Goal: Communication & Community: Answer question/provide support

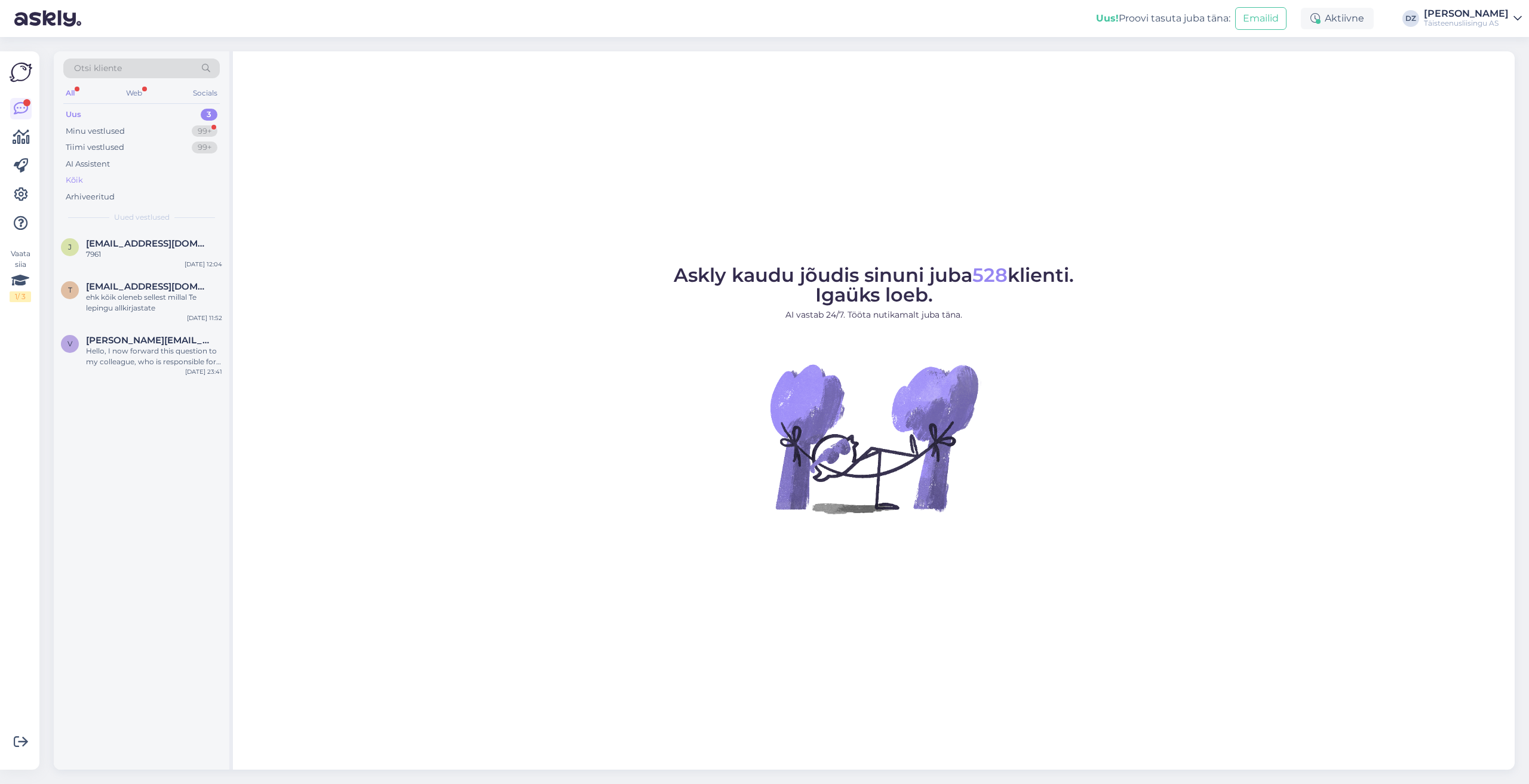
click at [122, 182] on div "Kõik" at bounding box center [141, 180] width 157 height 17
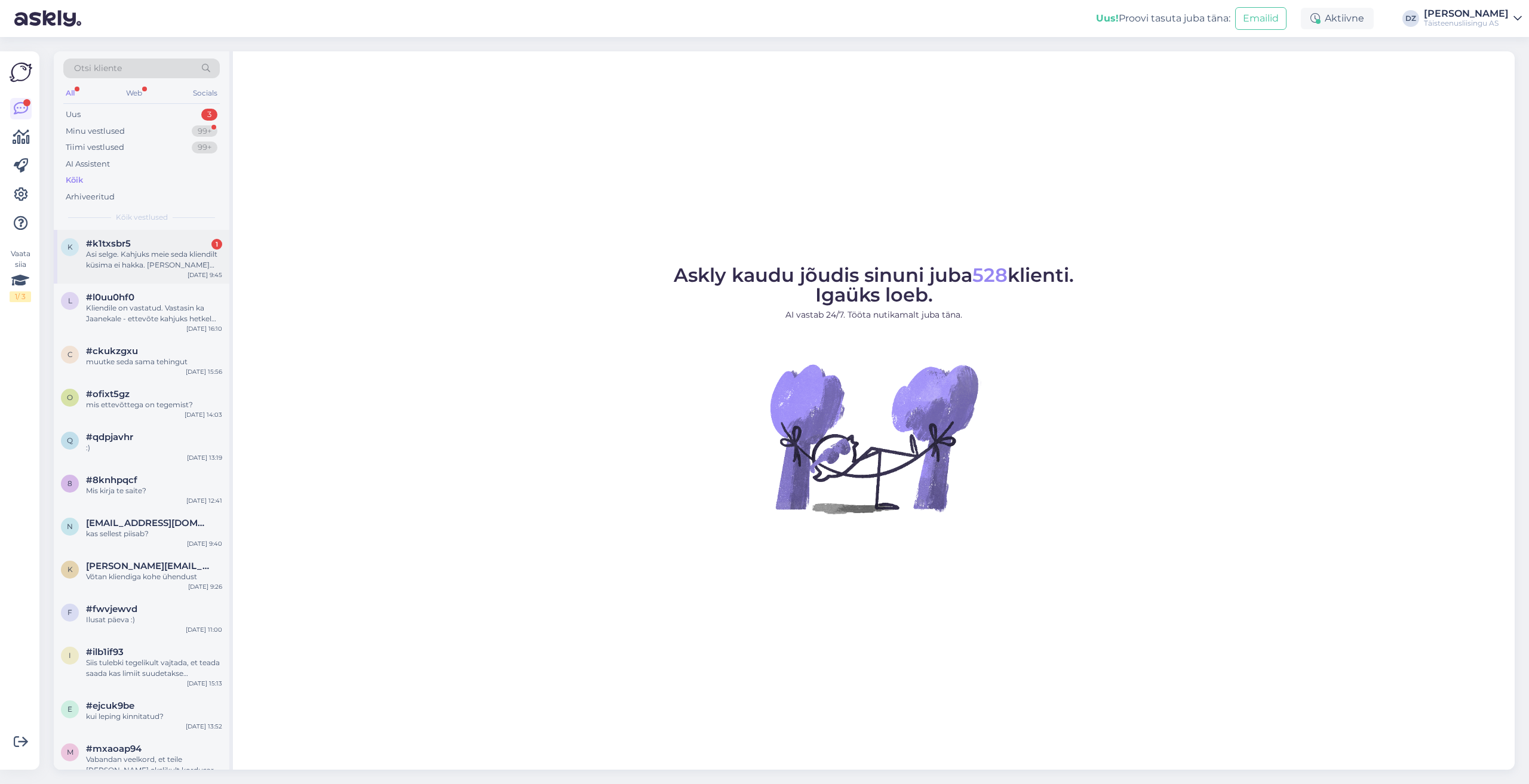
click at [151, 268] on div "Asi selge. Kahjuks meie seda kliendilt küsima ei hakka. [PERSON_NAME] kliendile…" at bounding box center [154, 260] width 136 height 21
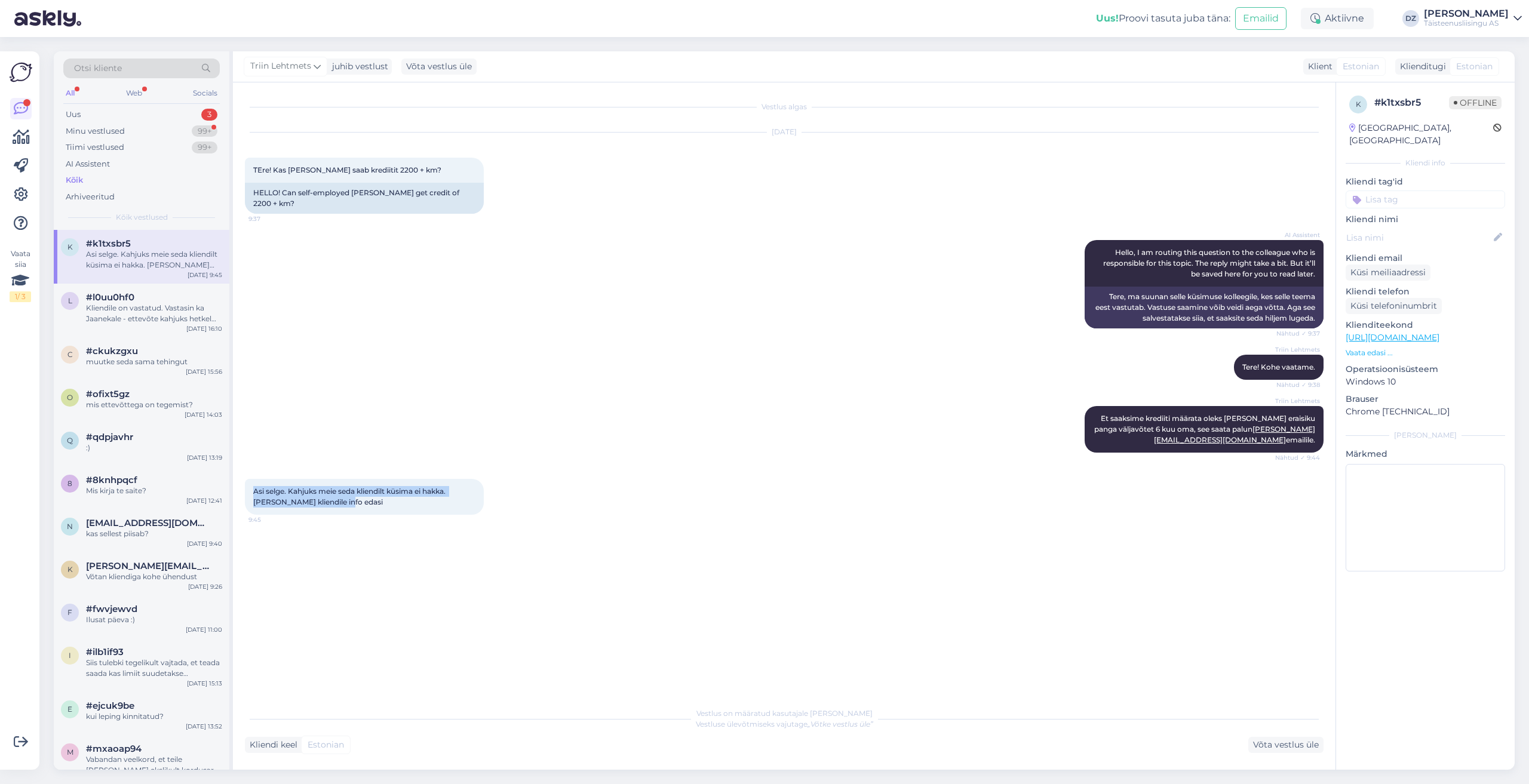
drag, startPoint x: 353, startPoint y: 500, endPoint x: 251, endPoint y: 483, distance: 103.4
click at [251, 483] on div "Asi selge. Kahjuks meie seda kliendilt küsima ei hakka. Annan kliendile info ed…" at bounding box center [364, 497] width 239 height 36
drag, startPoint x: 1121, startPoint y: 413, endPoint x: 1309, endPoint y: 443, distance: 190.4
click at [1321, 437] on div "Triin Lehtmets Et saaksime krediiti määrata oleks vaja Dmitri Sahharovi eraisik…" at bounding box center [1204, 430] width 239 height 46
click at [1307, 446] on div "Triin Lehtmets Et saaksime krediiti määrata oleks vaja Dmitri Sahharovi eraisik…" at bounding box center [1204, 430] width 239 height 46
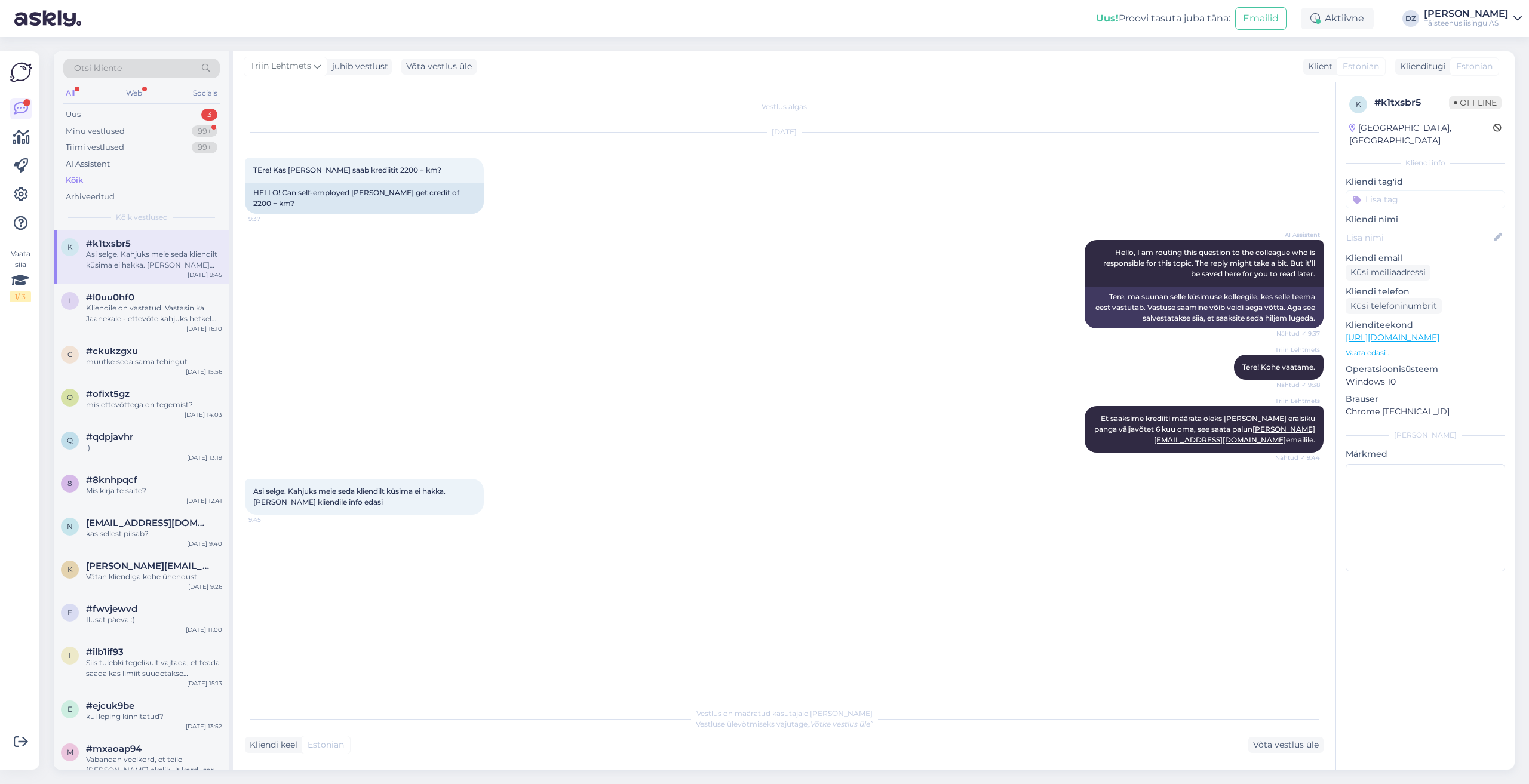
drag, startPoint x: 365, startPoint y: 502, endPoint x: 232, endPoint y: 491, distance: 133.5
click at [232, 491] on div "Otsi kliente All Web Socials Uus 3 Minu vestlused 99+ Tiimi vestlused 99+ AI As…" at bounding box center [784, 410] width 1461 height 718
click at [323, 505] on span "Asi selge. Kahjuks meie seda kliendilt küsima ei hakka. Annan kliendile info ed…" at bounding box center [350, 497] width 194 height 20
click at [118, 149] on div "Tiimi vestlused" at bounding box center [95, 147] width 58 height 12
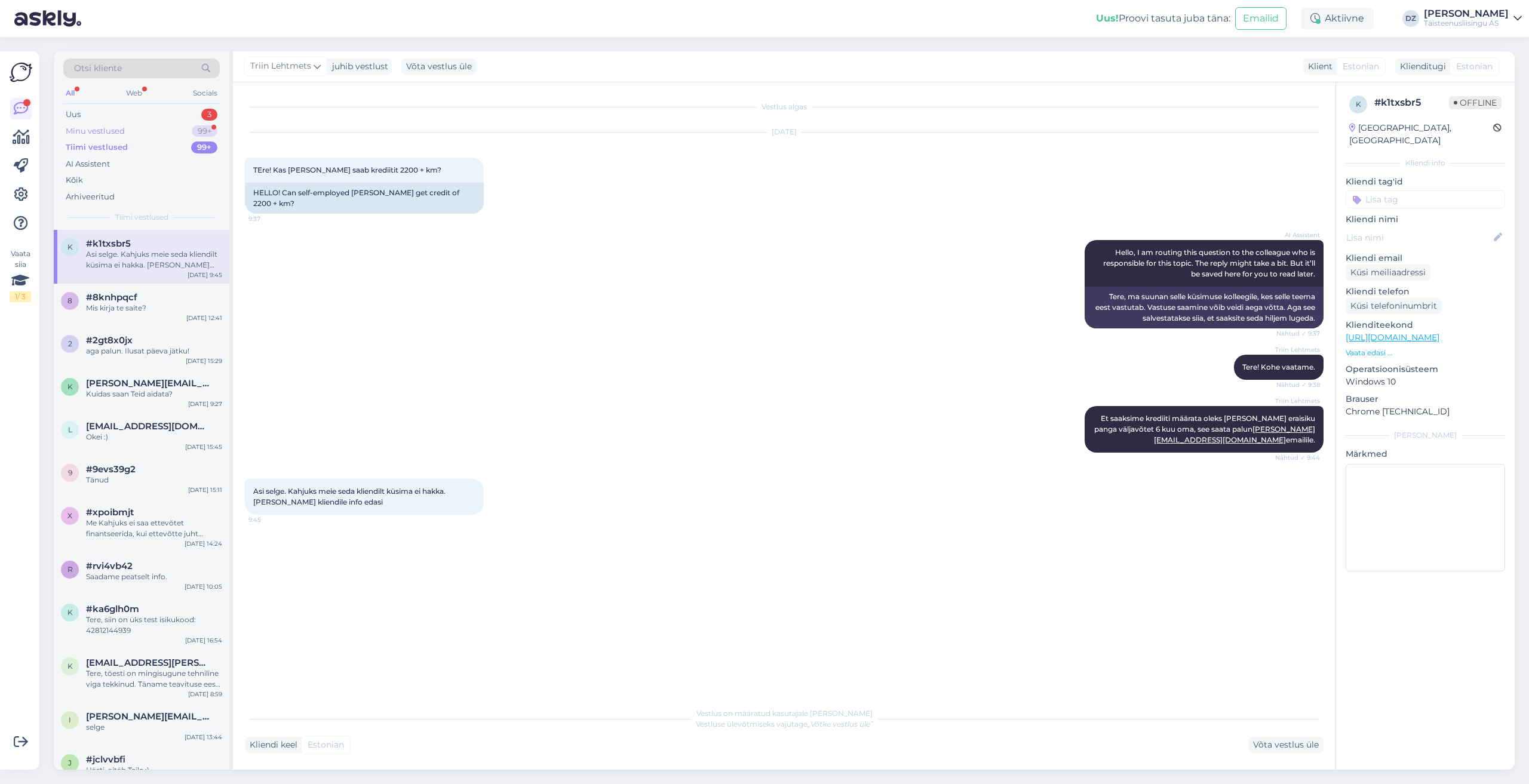
click at [108, 129] on div "Minu vestlused" at bounding box center [95, 131] width 59 height 12
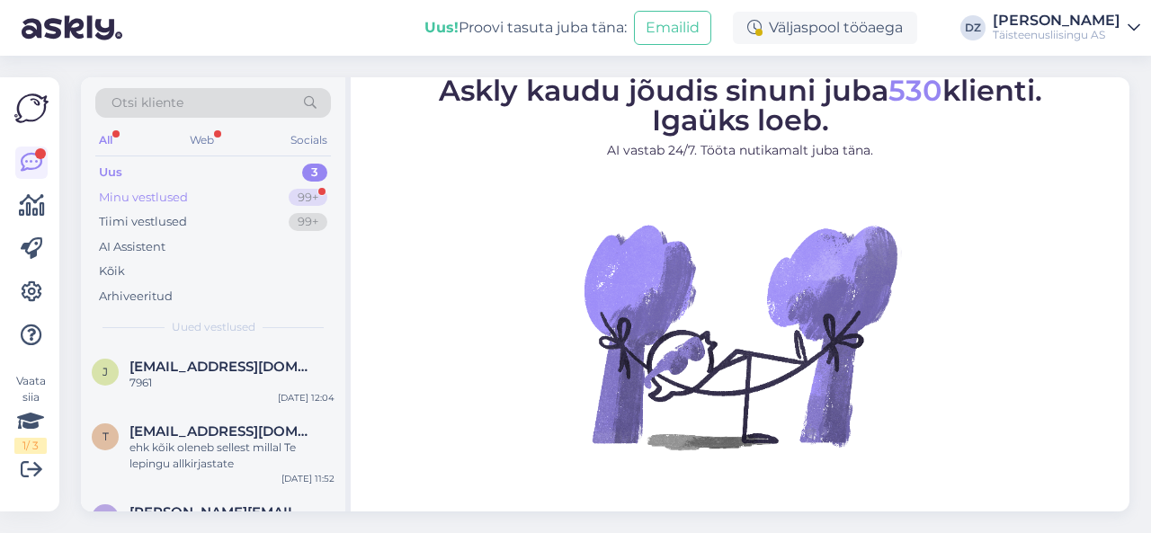
click at [172, 195] on div "Minu vestlused" at bounding box center [143, 198] width 89 height 18
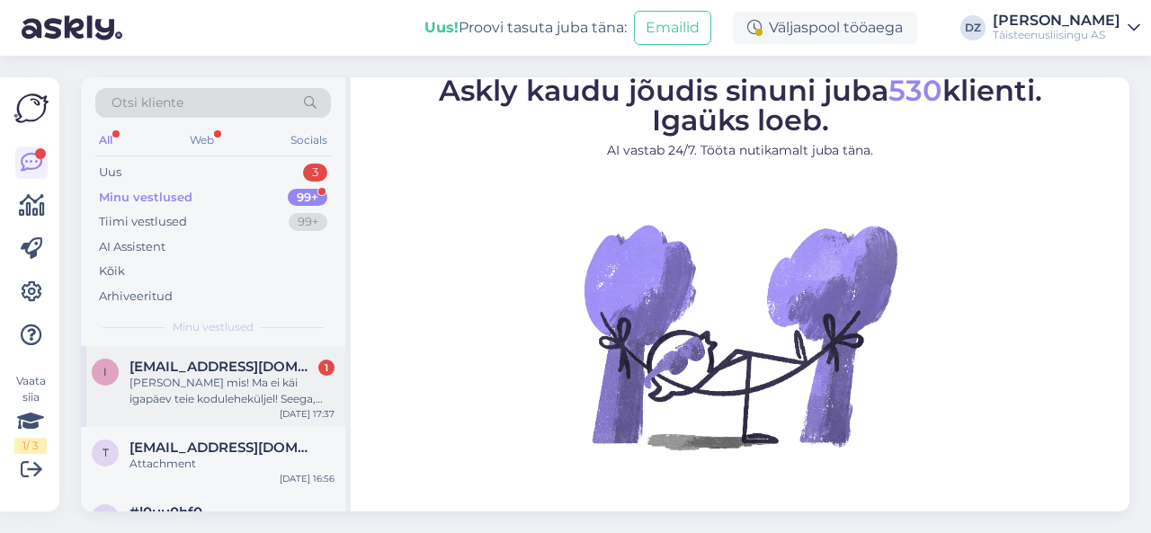
click at [209, 394] on div "Teate mis! Ma ei käi igapäev teie koduleheküljel! Seega, jääb nüüd nii, et kas …" at bounding box center [232, 391] width 205 height 32
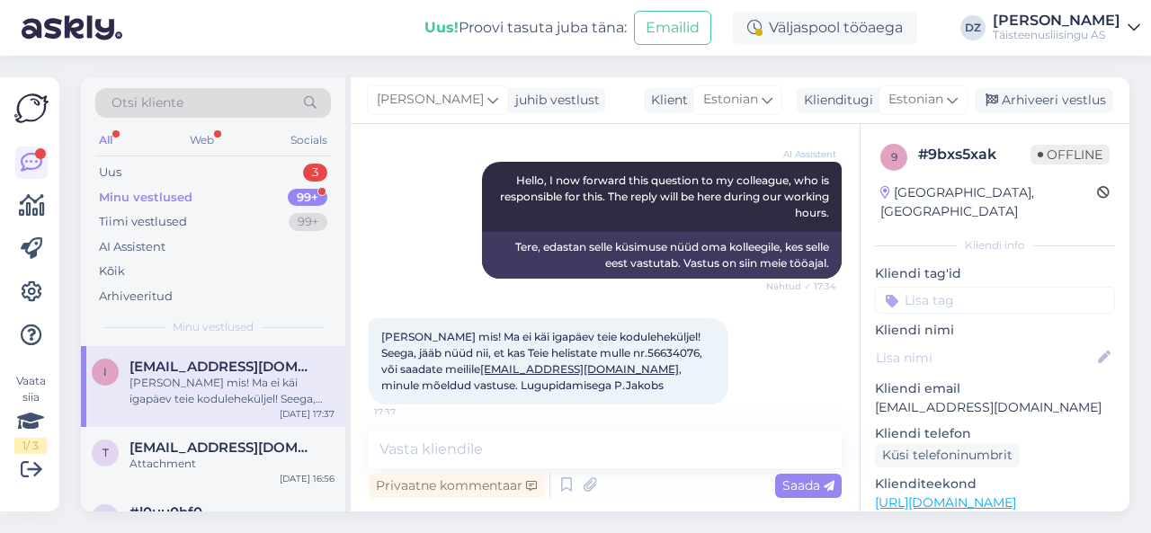
scroll to position [192, 0]
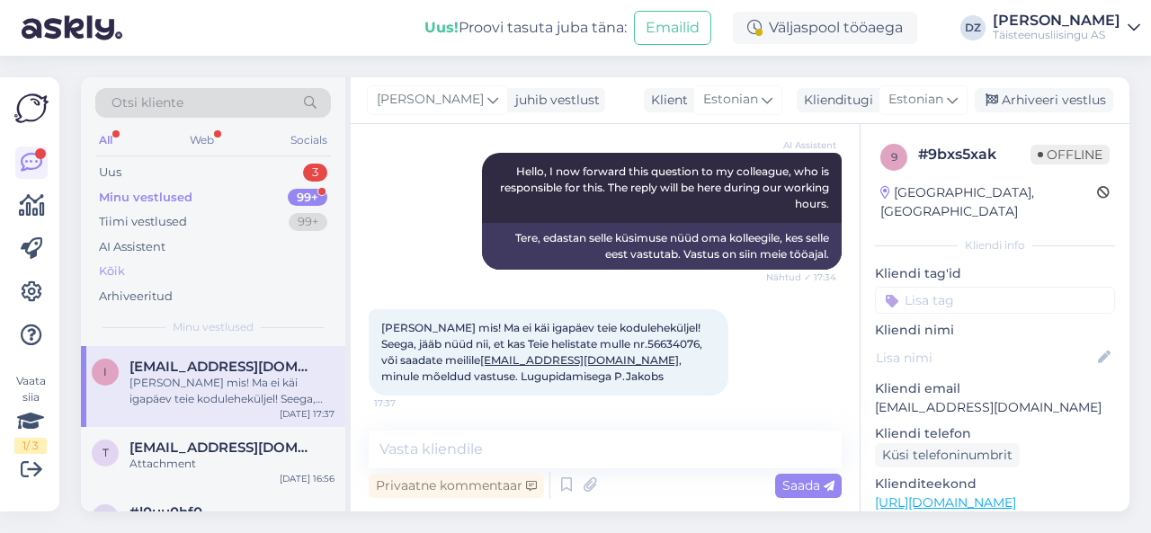
click at [175, 260] on div "Kõik" at bounding box center [213, 271] width 236 height 25
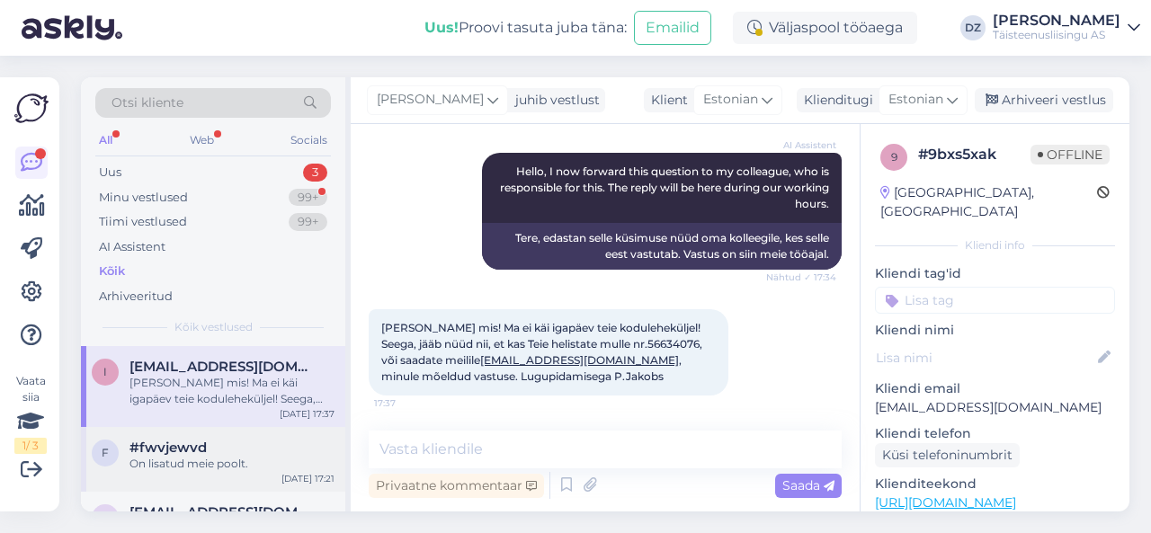
click at [293, 454] on div "#fwvjewvd" at bounding box center [232, 448] width 205 height 16
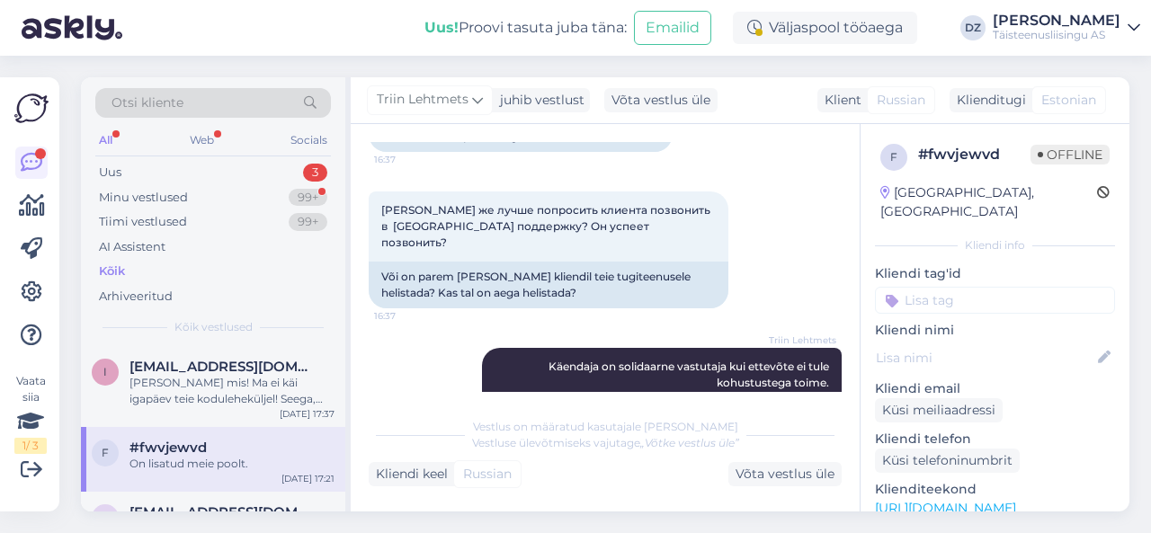
scroll to position [12699, 0]
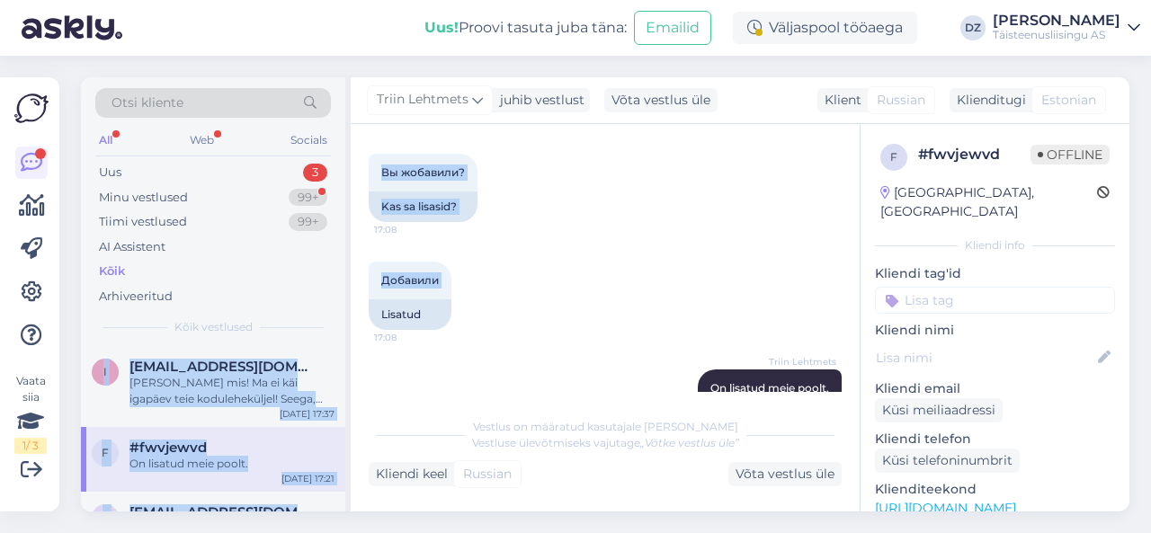
drag, startPoint x: 348, startPoint y: 199, endPoint x: 354, endPoint y: 230, distance: 32.1
click at [354, 230] on div "Otsi kliente All Web Socials Uus 3 Minu vestlused 99+ Tiimi vestlused 99+ AI As…" at bounding box center [605, 294] width 1049 height 434
click at [210, 382] on div "Teate mis! Ma ei käi igapäev teie koduleheküljel! Seega, jääb nüüd nii, et kas …" at bounding box center [232, 391] width 205 height 32
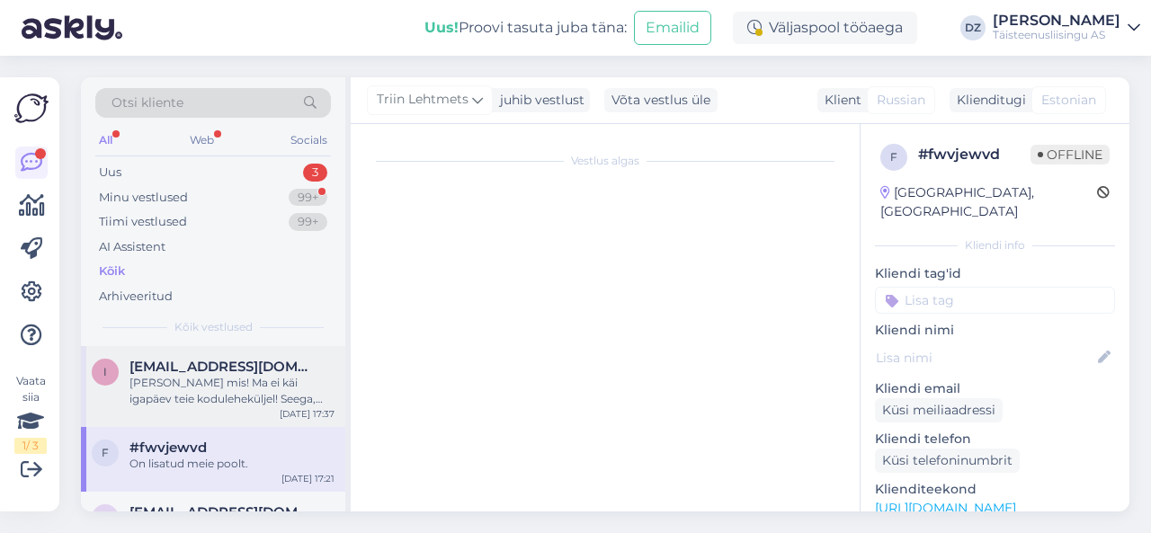
scroll to position [192, 0]
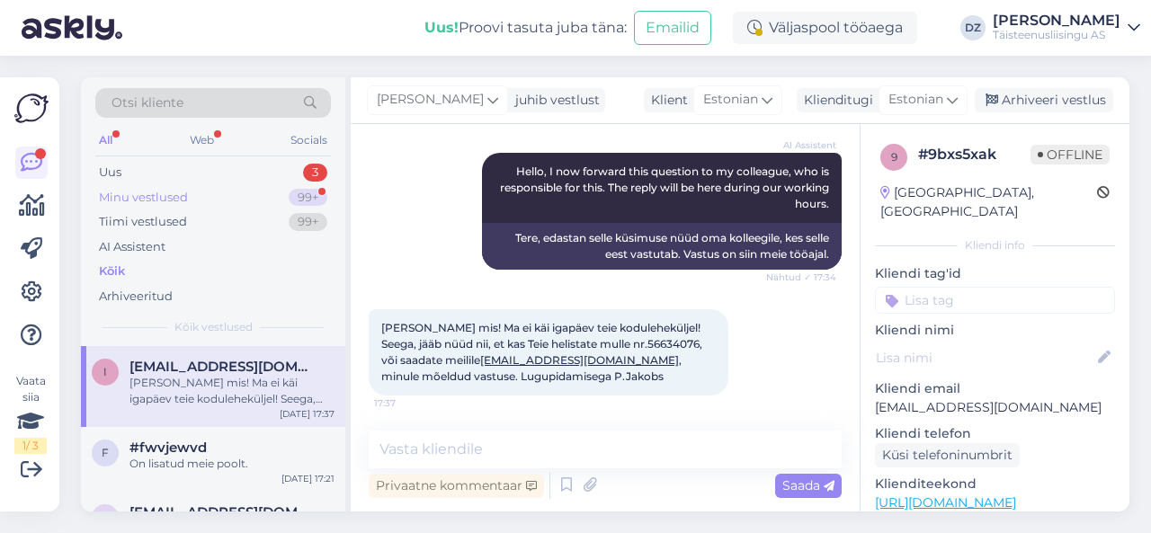
click at [142, 192] on div "Minu vestlused" at bounding box center [143, 198] width 89 height 18
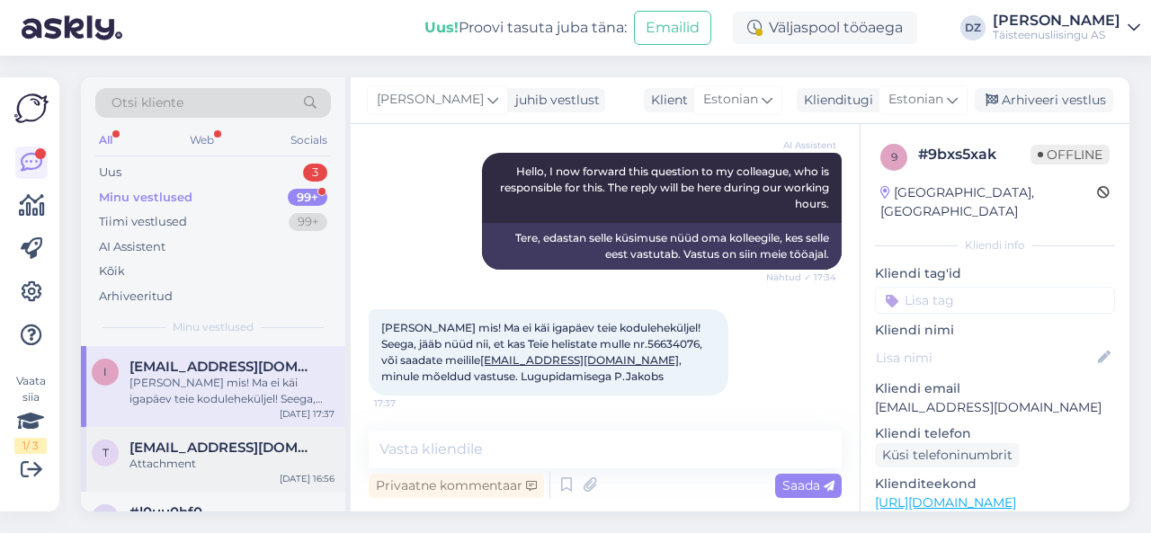
click at [225, 470] on div "Attachment" at bounding box center [232, 464] width 205 height 16
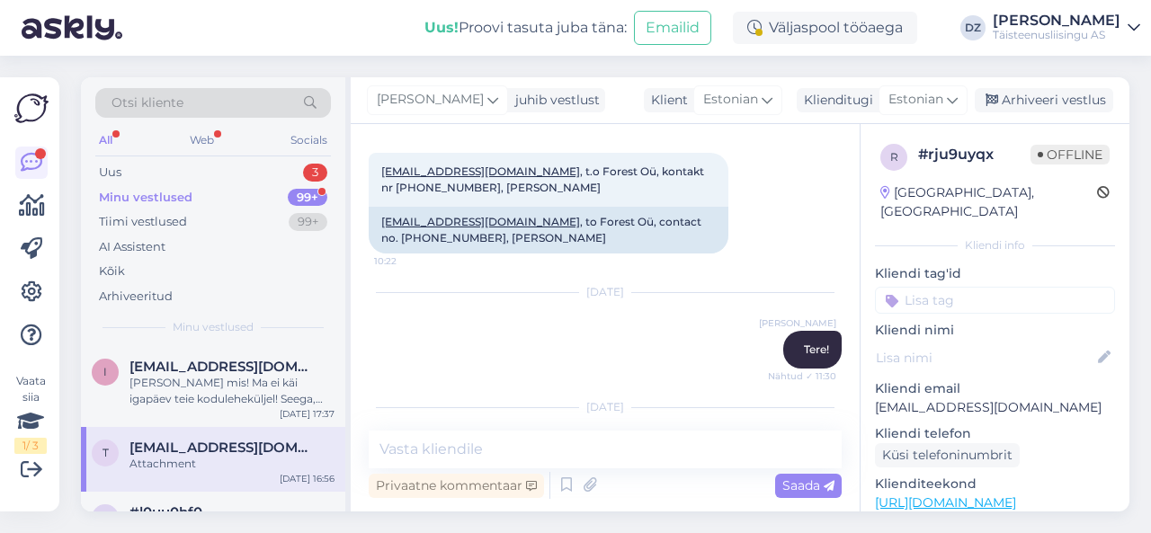
scroll to position [394, 0]
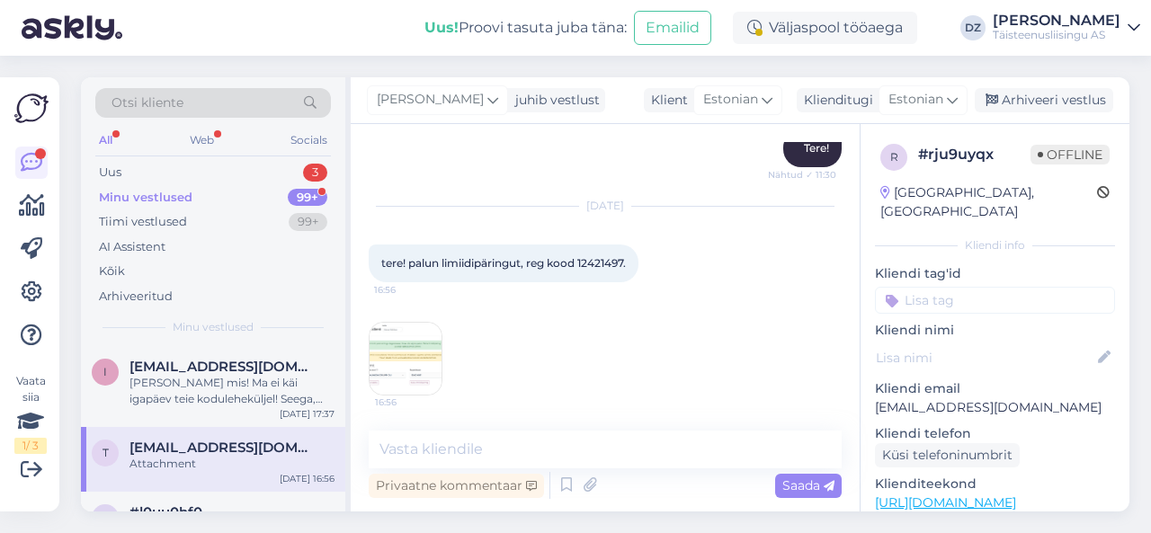
drag, startPoint x: 349, startPoint y: 232, endPoint x: 339, endPoint y: 303, distance: 71.7
click at [339, 303] on div "Otsi kliente All Web Socials Uus 3 Minu vestlused 99+ Tiimi vestlused 99+ AI As…" at bounding box center [216, 294] width 270 height 434
click at [201, 505] on span "#l0uu0hf0" at bounding box center [166, 513] width 73 height 16
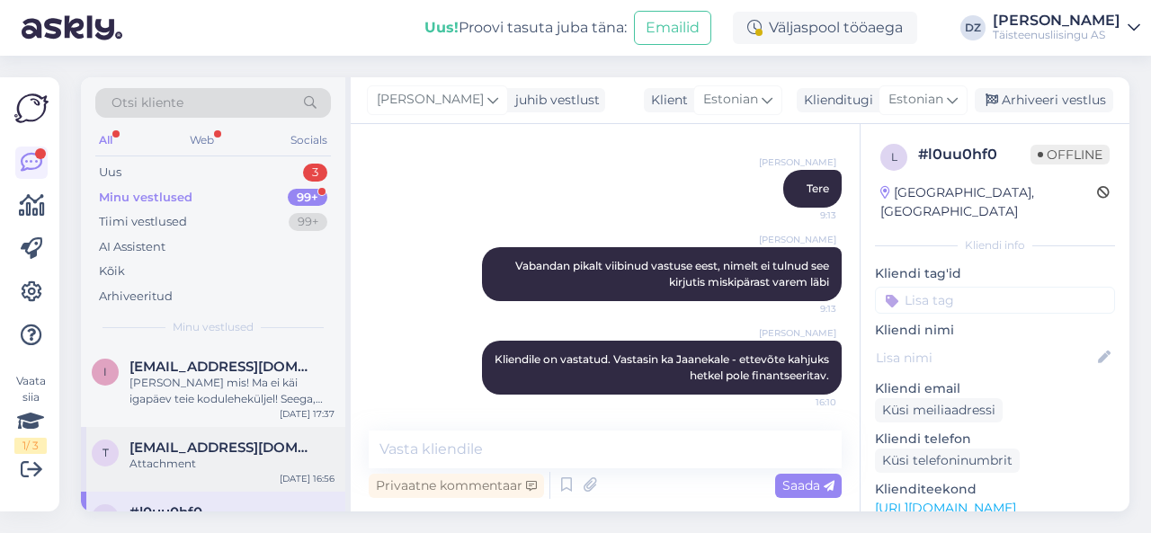
click at [253, 444] on span "tanel.oja.forest@gmail.com" at bounding box center [223, 448] width 187 height 16
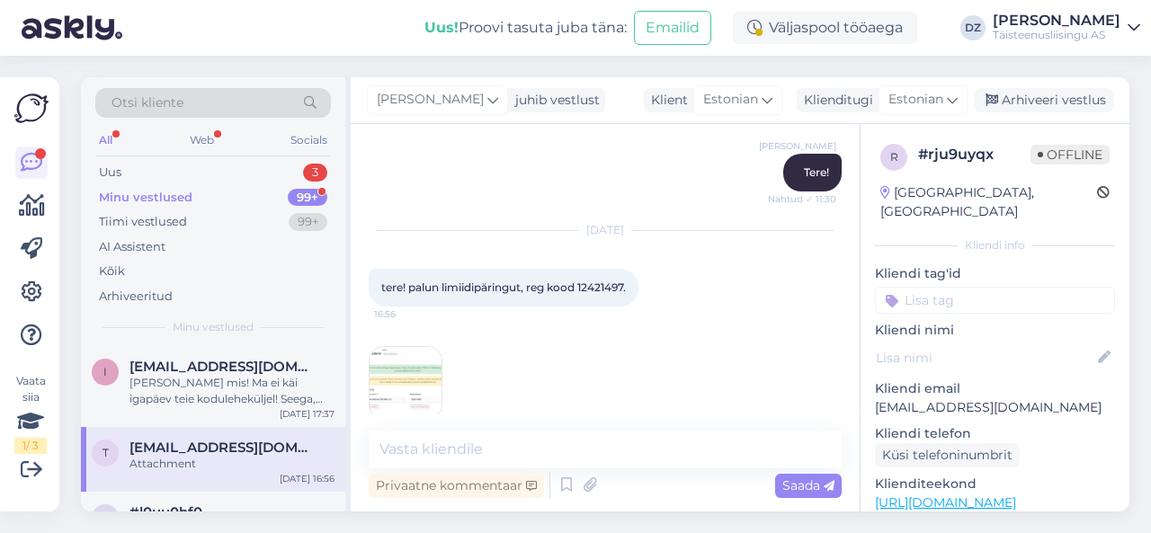
scroll to position [394, 0]
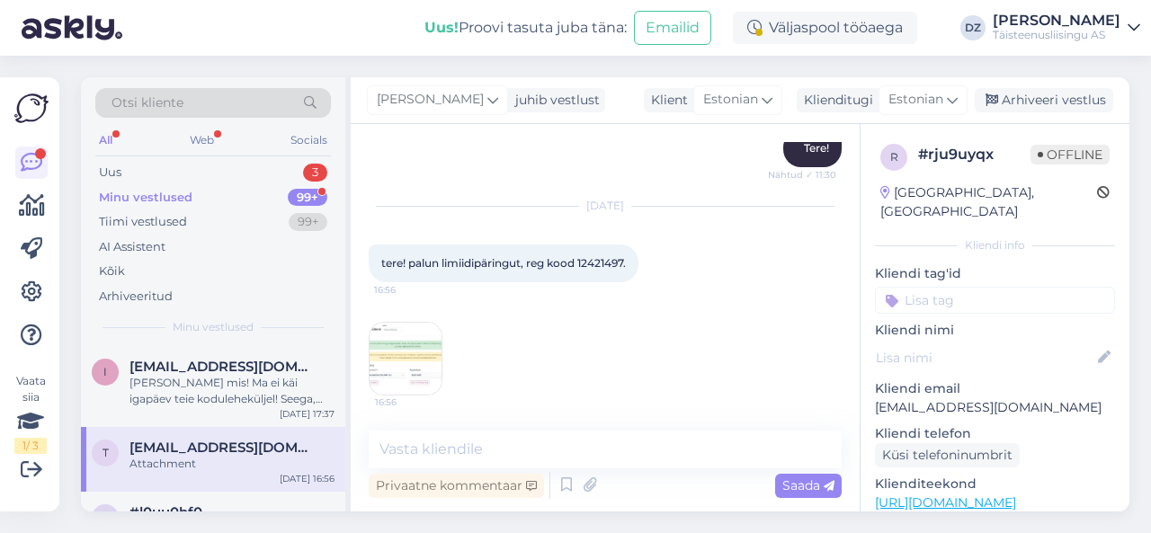
click at [430, 360] on img at bounding box center [406, 359] width 72 height 72
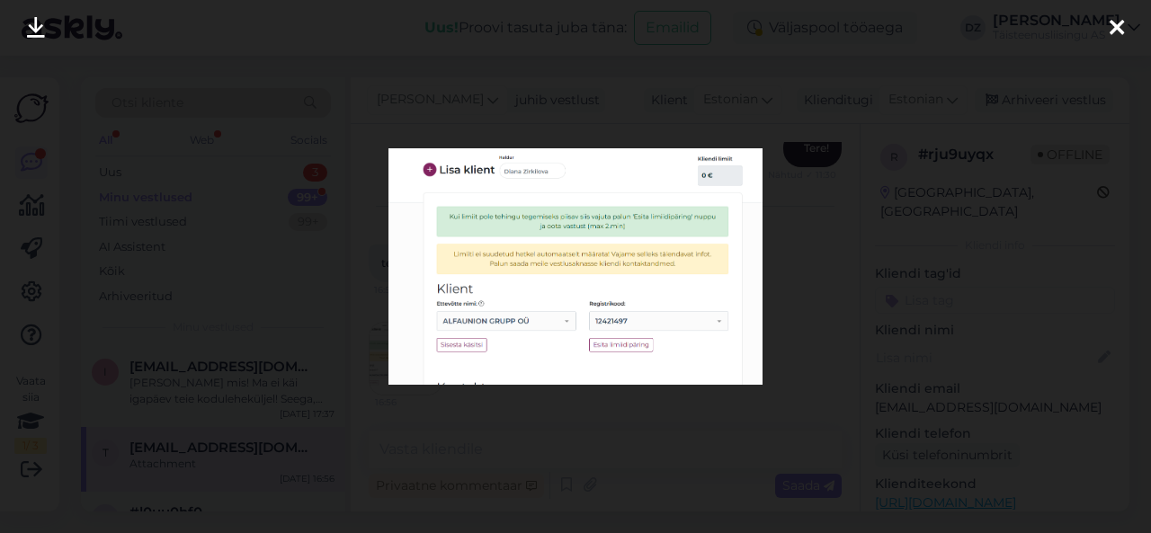
click at [873, 242] on div at bounding box center [575, 266] width 1151 height 533
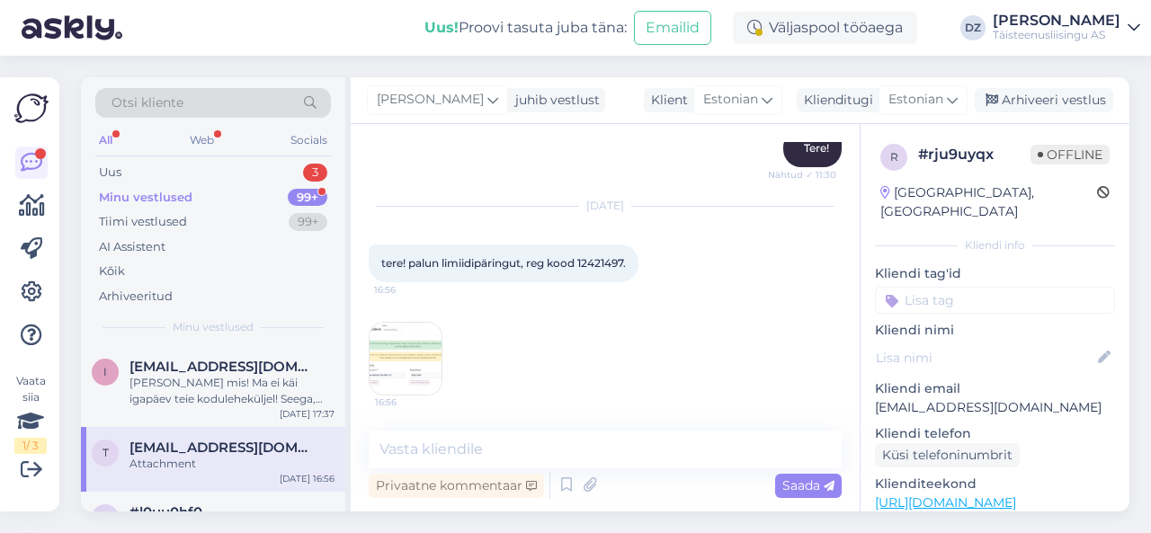
click at [415, 377] on img at bounding box center [406, 359] width 72 height 72
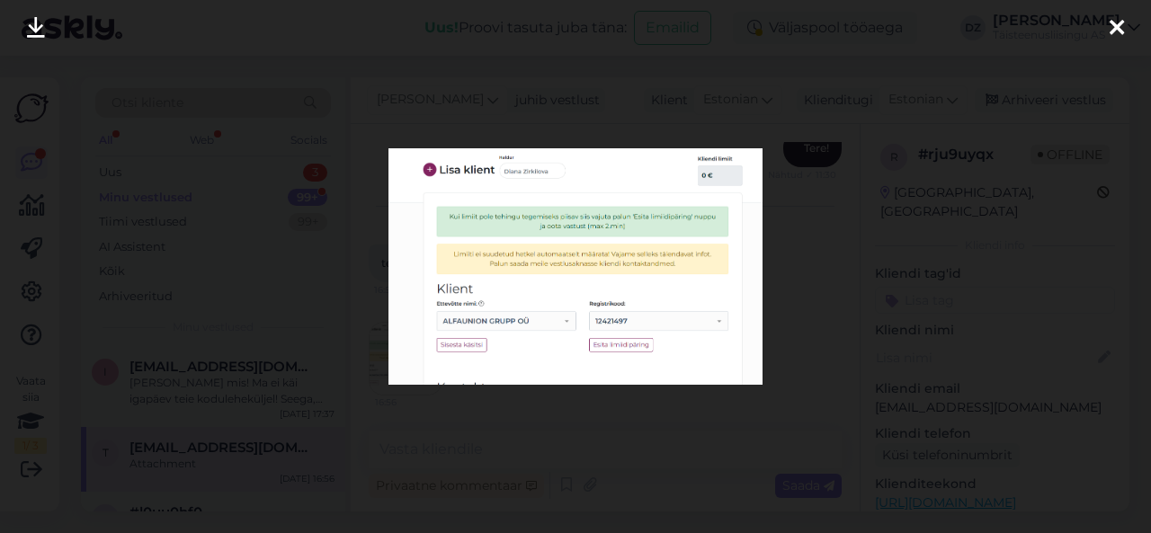
click at [918, 136] on div at bounding box center [575, 266] width 1151 height 533
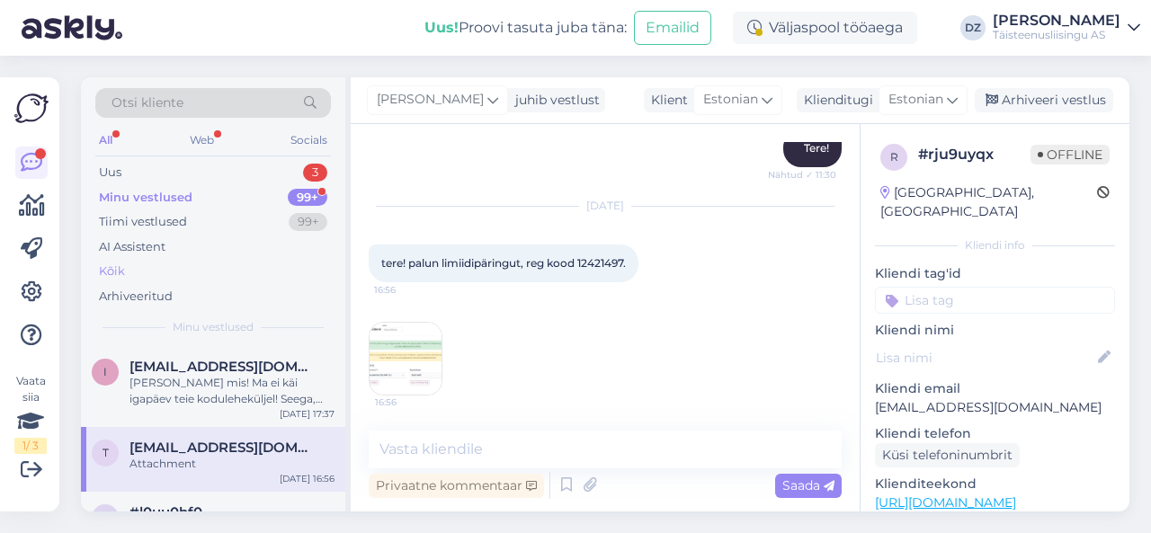
click at [155, 266] on div "Kõik" at bounding box center [213, 271] width 236 height 25
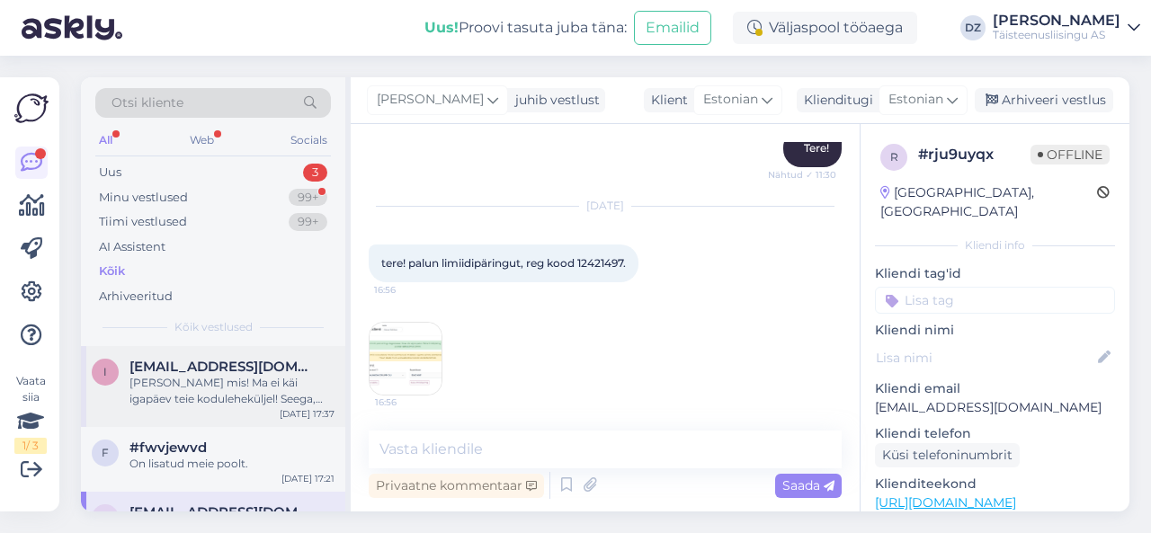
click at [243, 388] on div "Teate mis! Ma ei käi igapäev teie koduleheküljel! Seega, jääb nüüd nii, et kas …" at bounding box center [232, 391] width 205 height 32
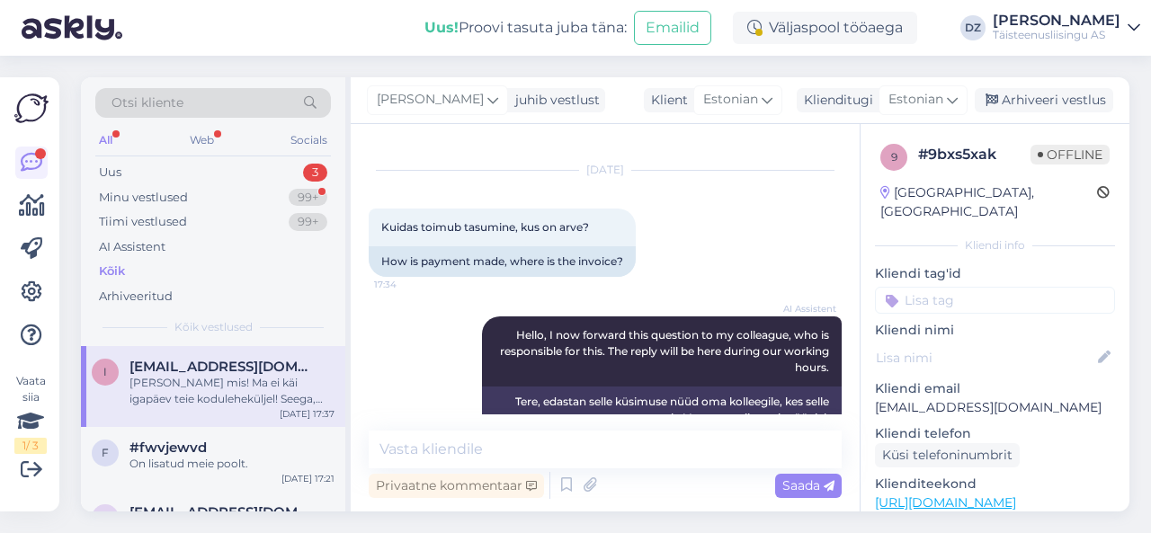
scroll to position [192, 0]
